Goal: Find specific page/section: Find specific page/section

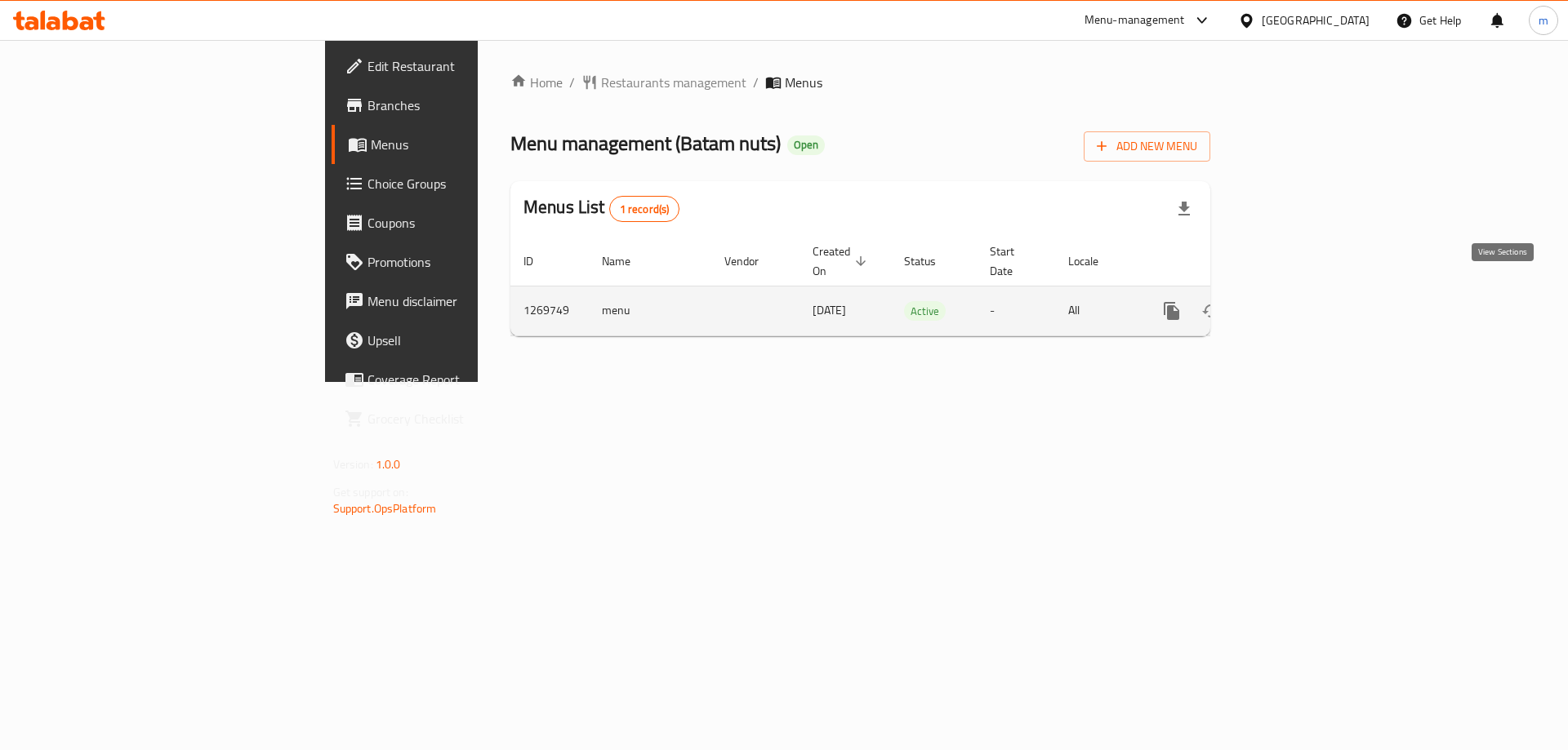
click at [1297, 303] on icon "enhanced table" at bounding box center [1289, 310] width 15 height 15
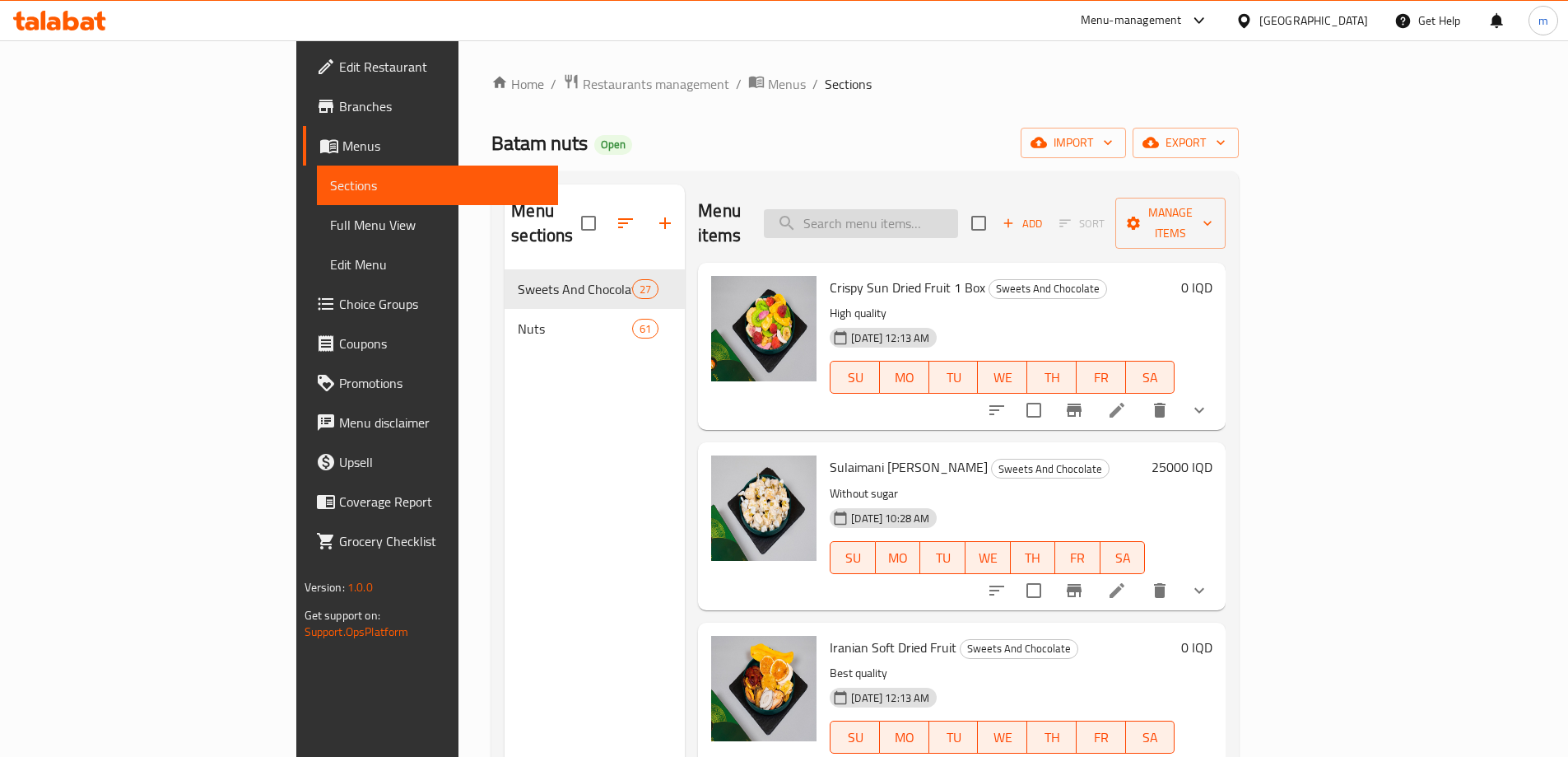
click at [944, 210] on input "search" at bounding box center [860, 223] width 194 height 28
click at [314, 219] on div "Full Menu View" at bounding box center [435, 225] width 244 height 39
click at [330, 227] on span "Full Menu View" at bounding box center [437, 225] width 215 height 20
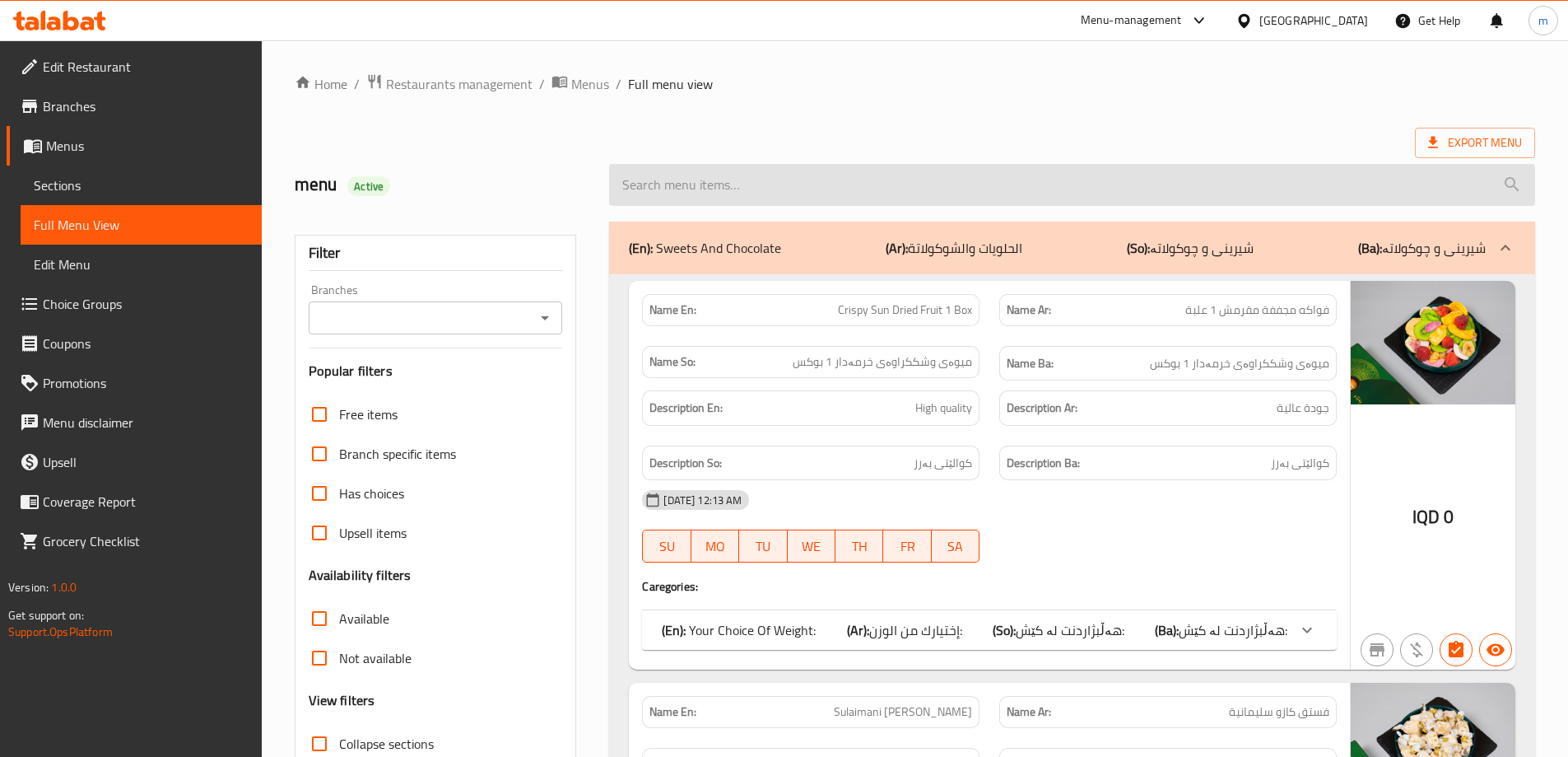
click at [829, 188] on input "search" at bounding box center [1072, 184] width 926 height 42
paste input "Tamarind"
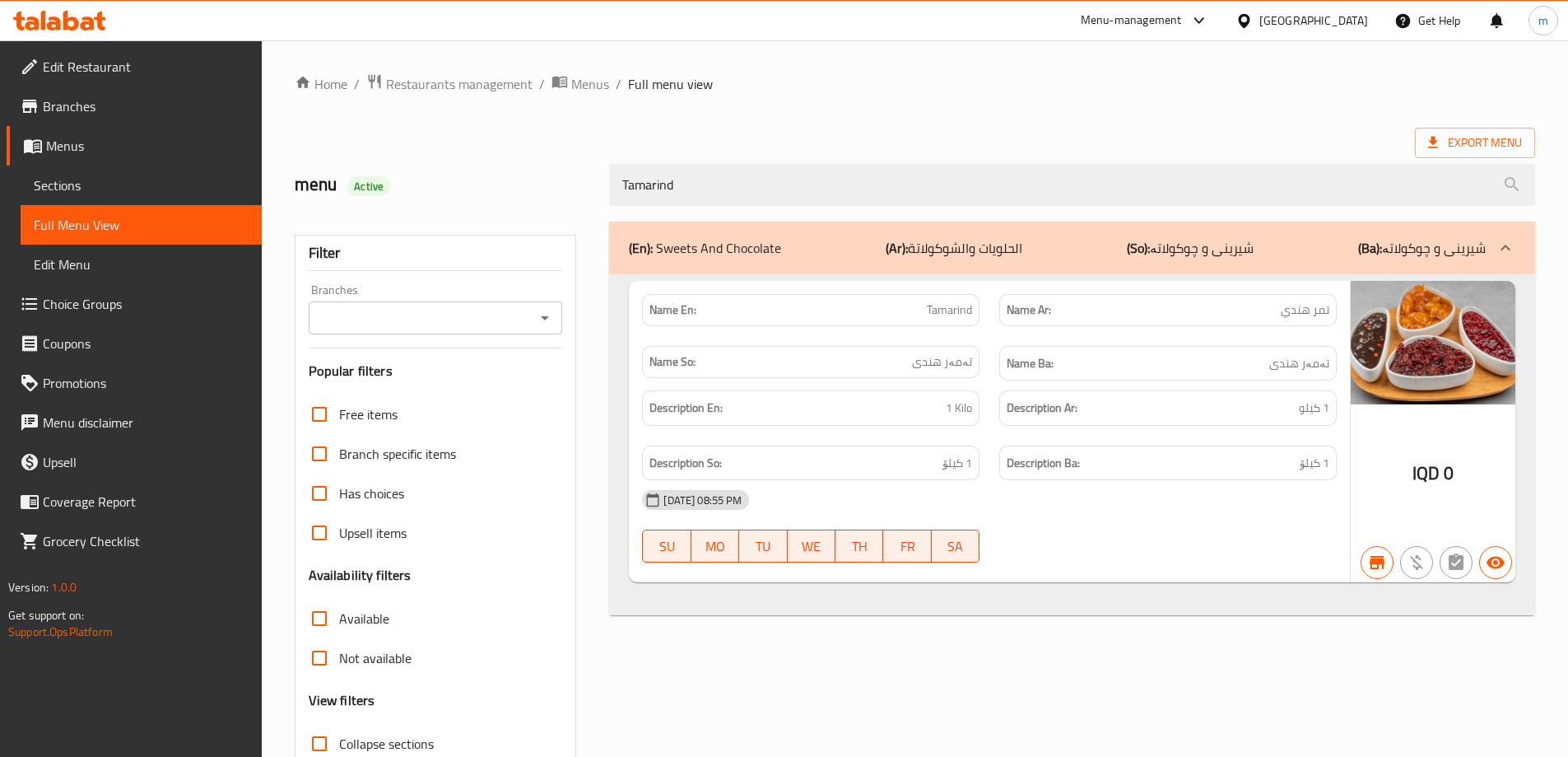
click at [544, 319] on icon "Open" at bounding box center [545, 319] width 8 height 4
type input "Tamarind"
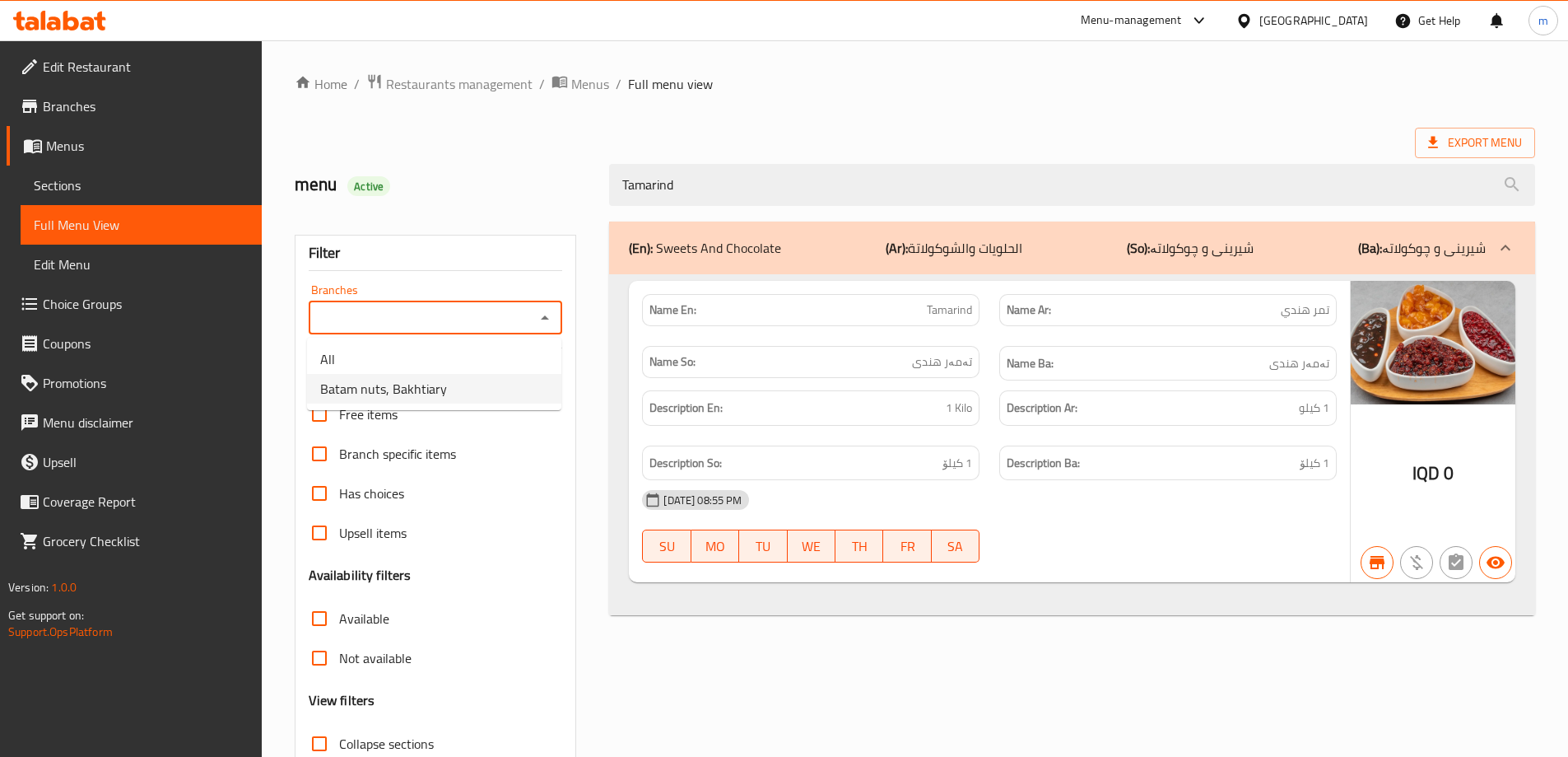
click at [423, 384] on span "Batam nuts, Bakhtiary" at bounding box center [383, 388] width 126 height 20
type input "Batam nuts, Bakhtiary"
click at [110, 186] on span "Sections" at bounding box center [140, 185] width 215 height 20
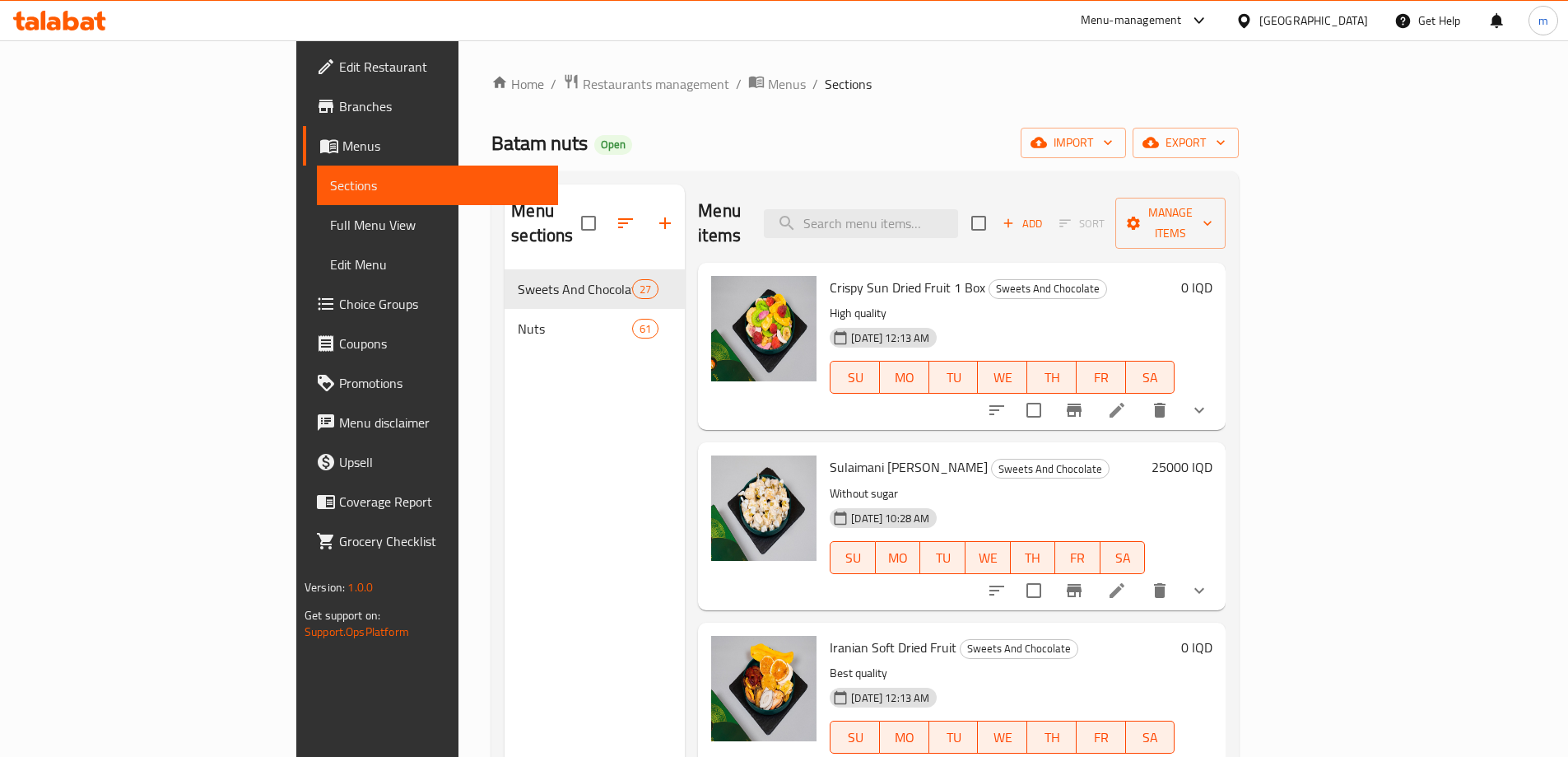
click at [330, 224] on span "Full Menu View" at bounding box center [437, 225] width 215 height 20
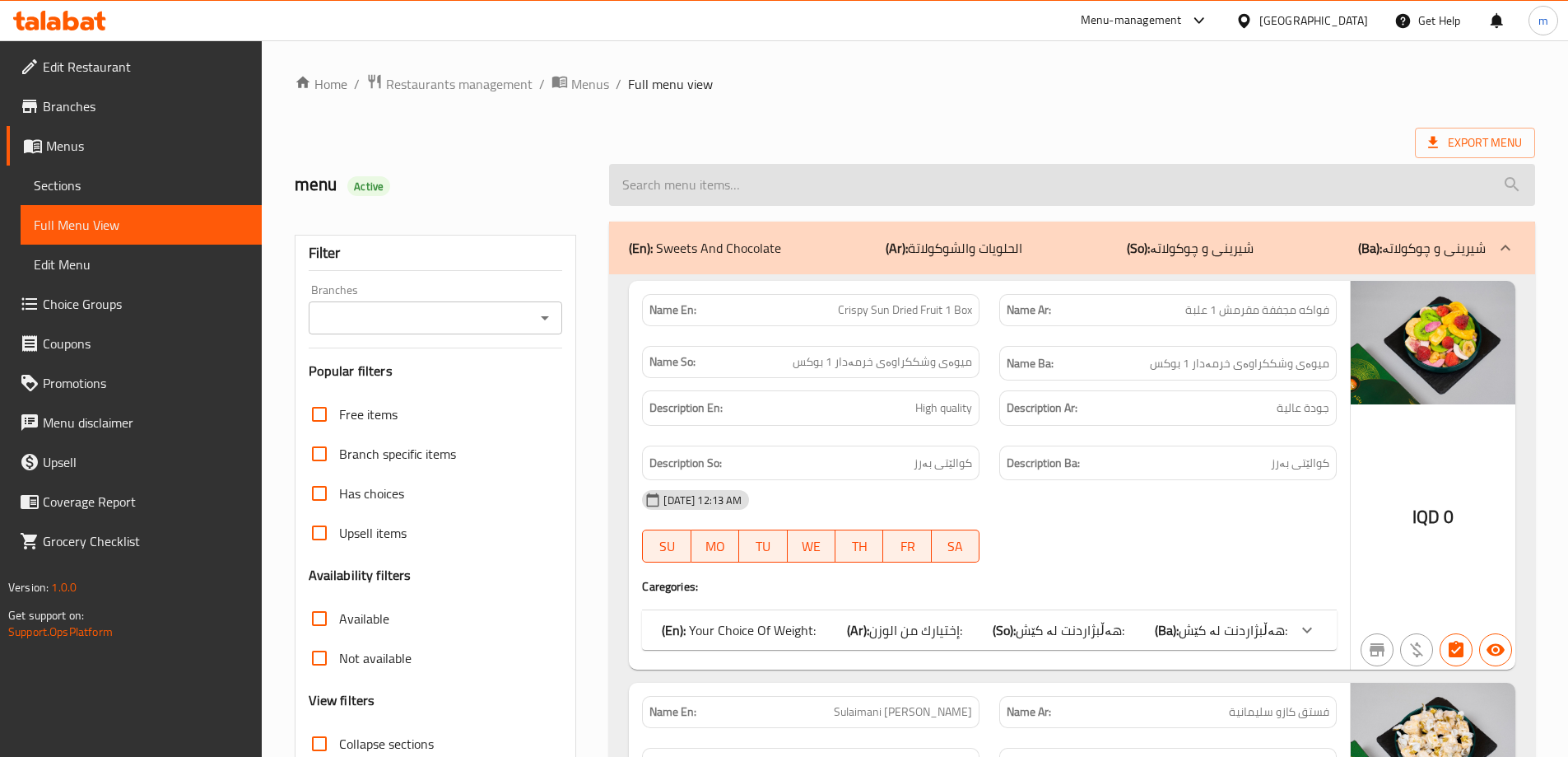
click at [819, 194] on input "search" at bounding box center [1072, 184] width 926 height 42
paste input "Tamarind"
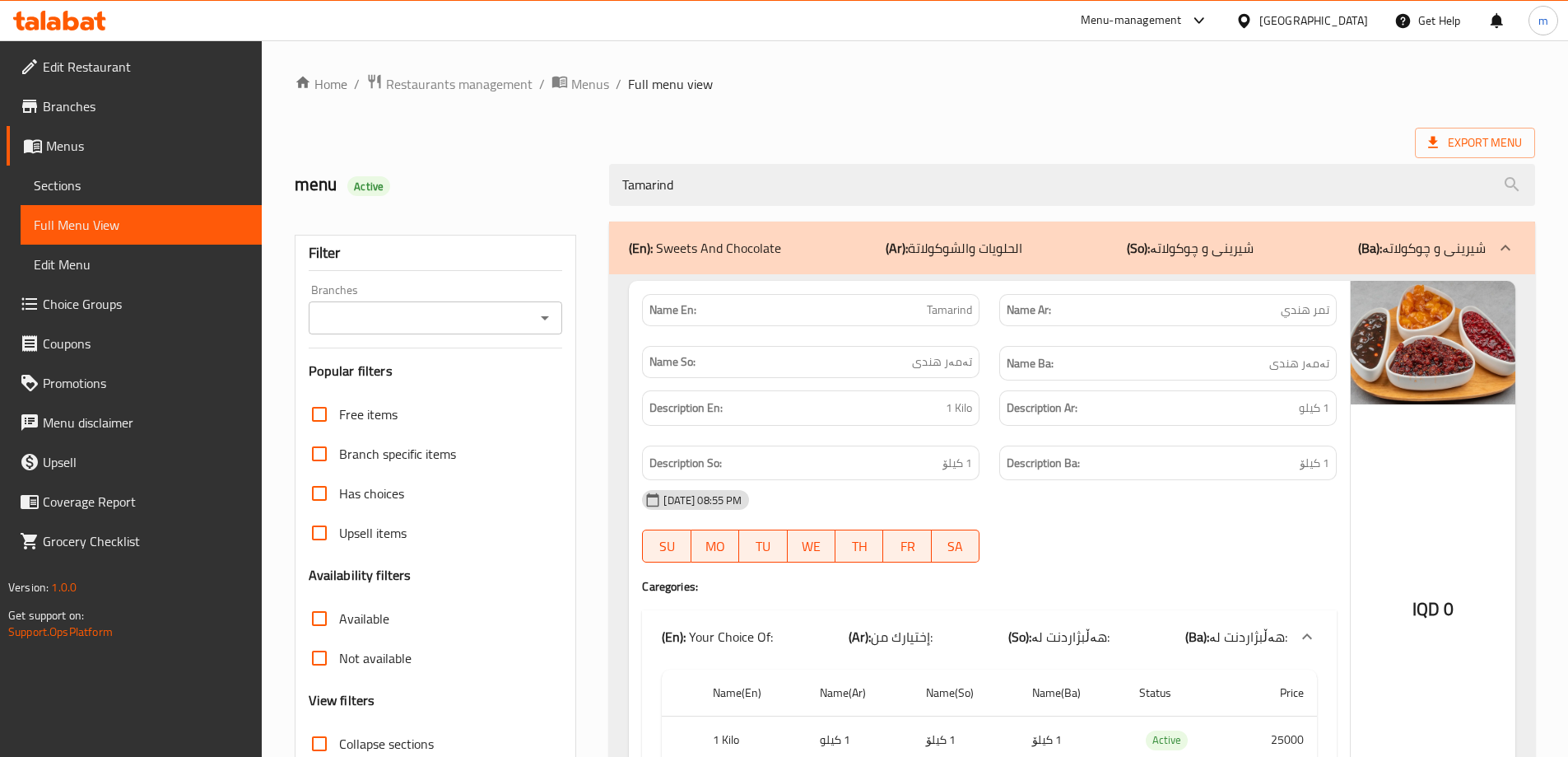
click at [539, 326] on icon "Open" at bounding box center [545, 318] width 20 height 20
type input "Tamarind"
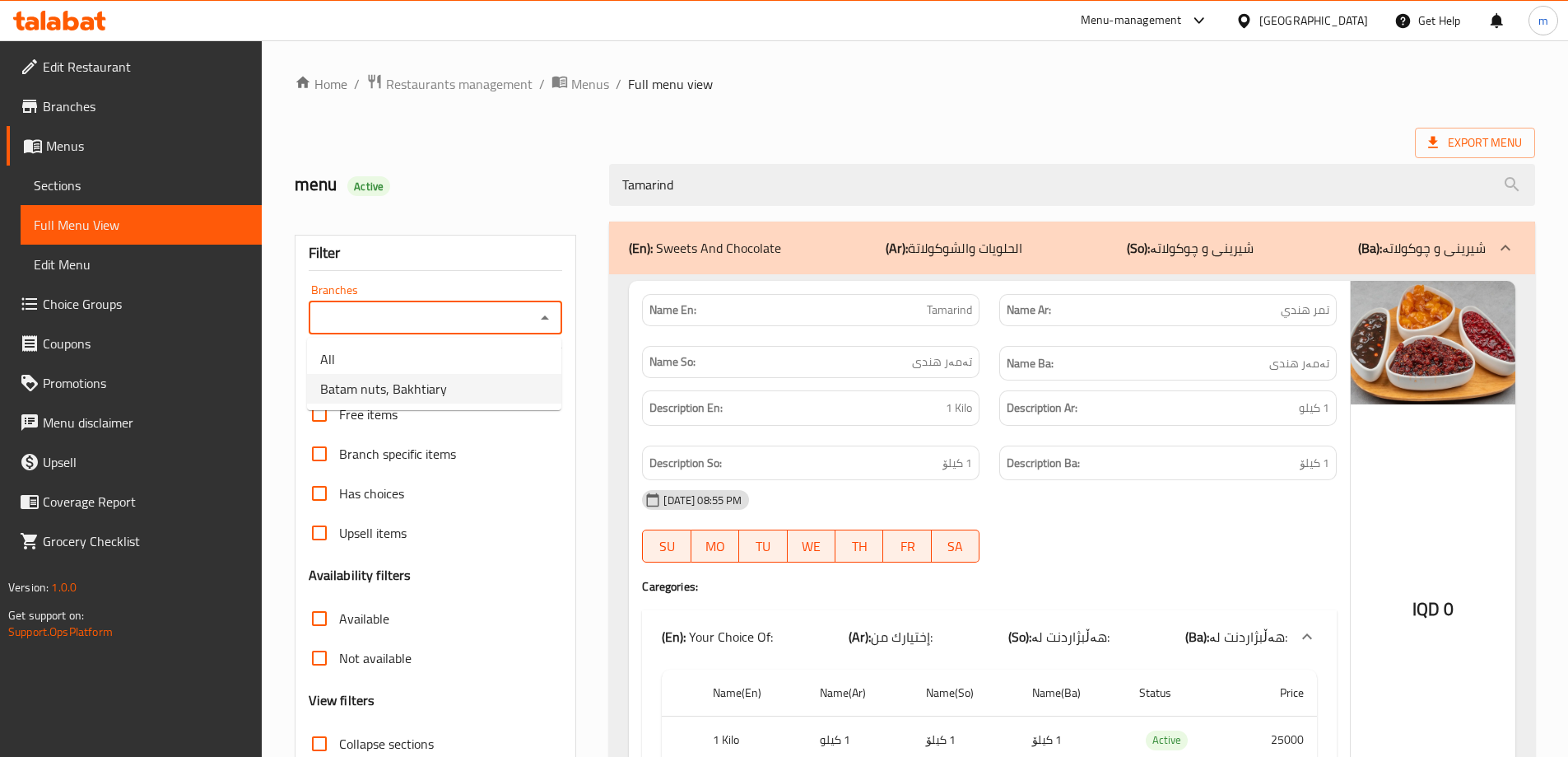
click at [433, 385] on span "Batam nuts, Bakhtiary" at bounding box center [383, 388] width 126 height 20
type input "Batam nuts, Bakhtiary"
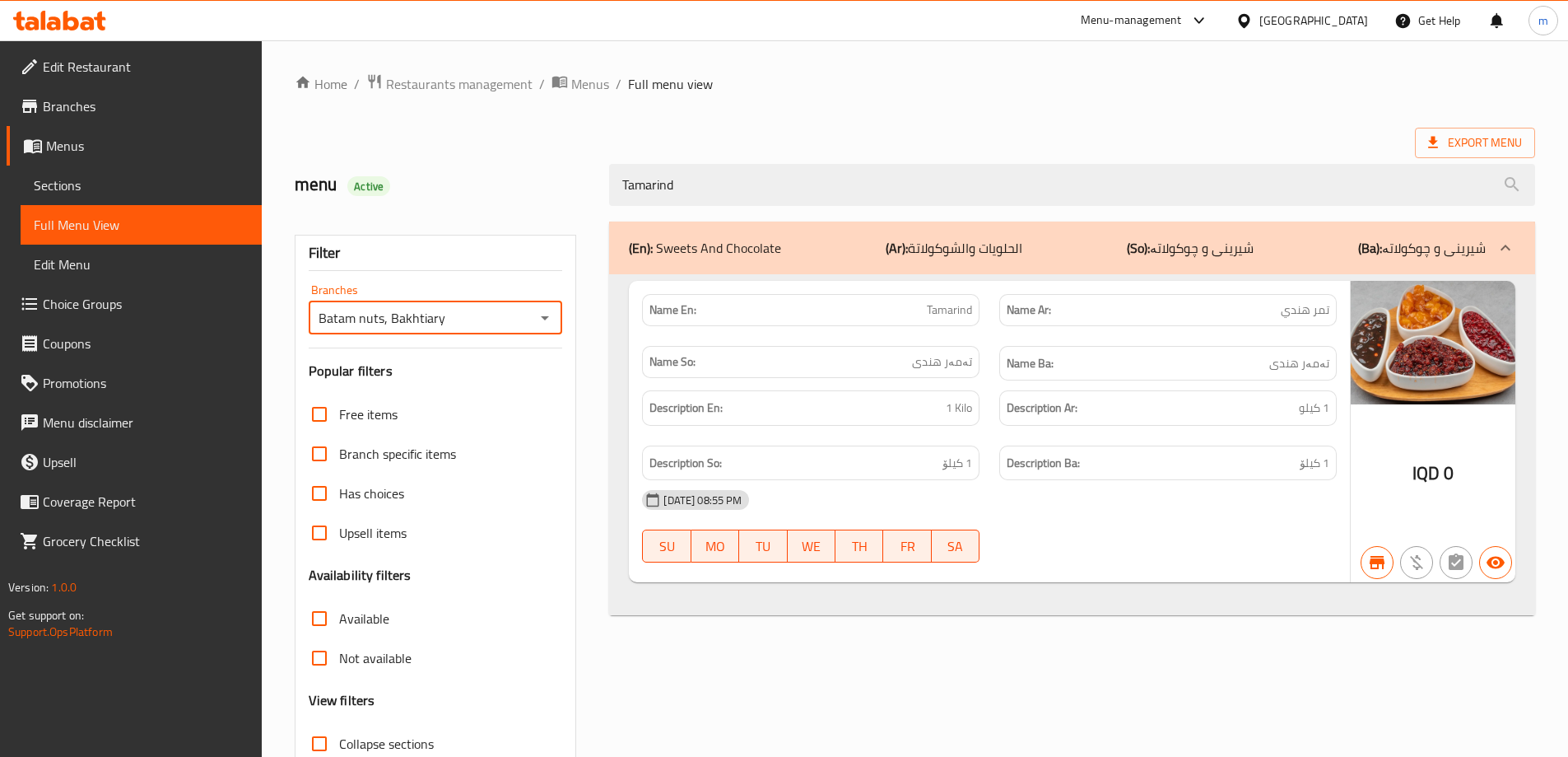
click at [481, 212] on div "Filter Branches Batam nuts, Bakhtiary Branches Popular filters Free items Branc…" at bounding box center [443, 532] width 316 height 641
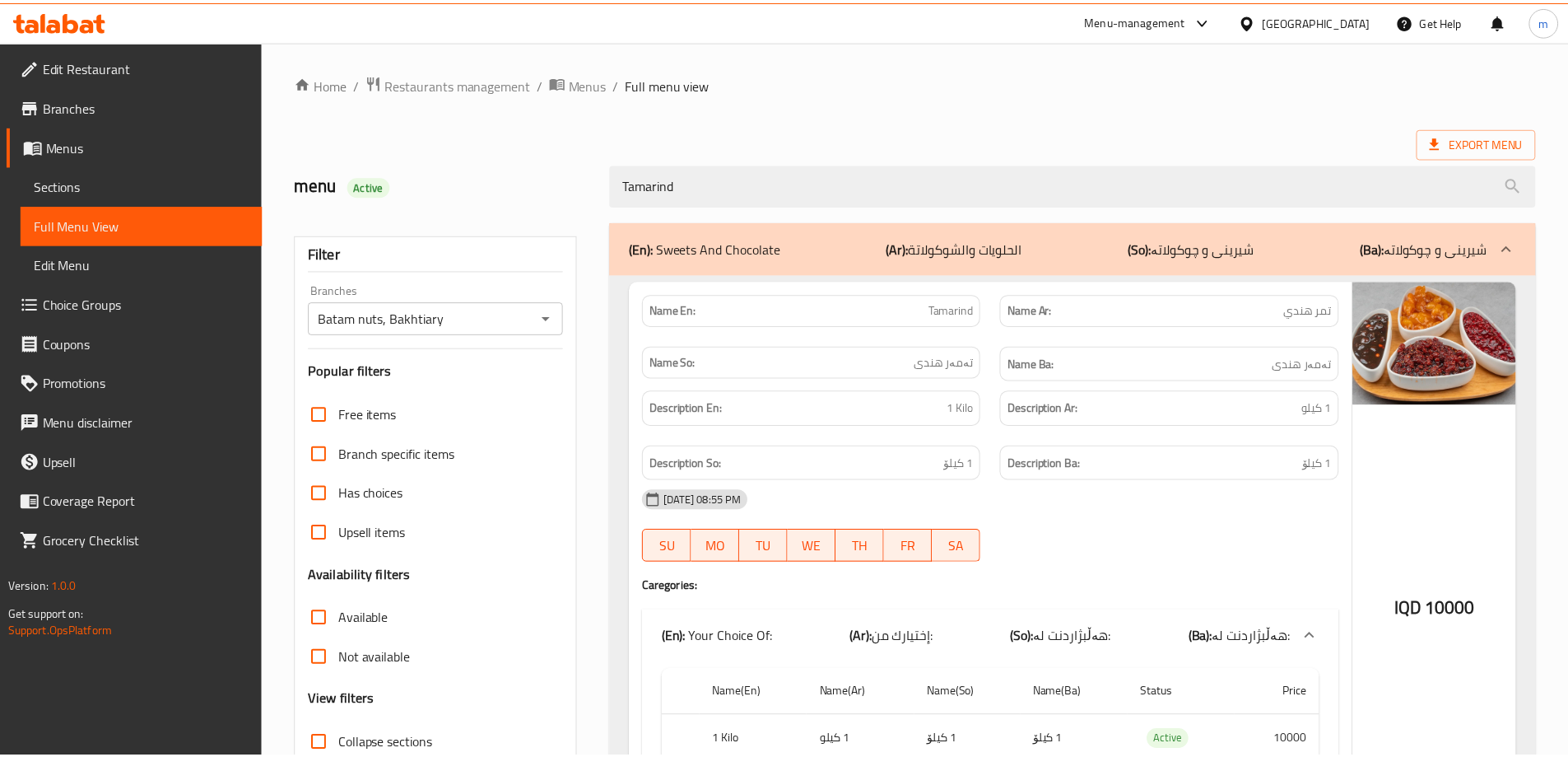
scroll to position [163, 0]
